Goal: Information Seeking & Learning: Check status

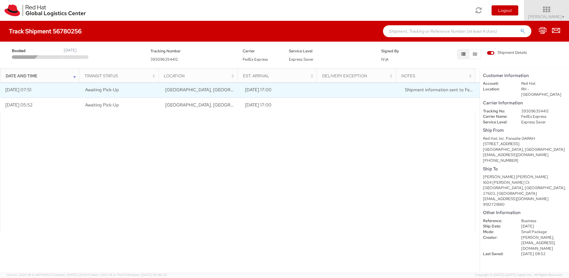
click at [157, 93] on td "Awaiting Pick-Up" at bounding box center [120, 90] width 80 height 15
click at [434, 92] on td "Picked up" at bounding box center [440, 90] width 80 height 15
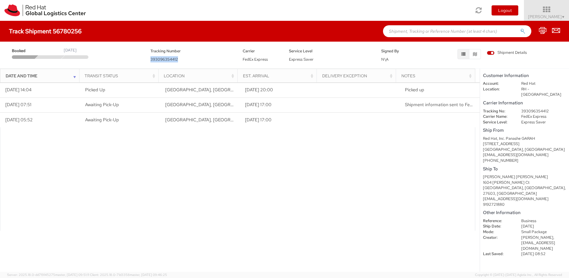
drag, startPoint x: 151, startPoint y: 59, endPoint x: 180, endPoint y: 58, distance: 29.1
click at [180, 58] on div "Tracking Number 393096354412" at bounding box center [192, 55] width 92 height 15
copy span "393096354412"
